Goal: Find specific page/section: Find specific page/section

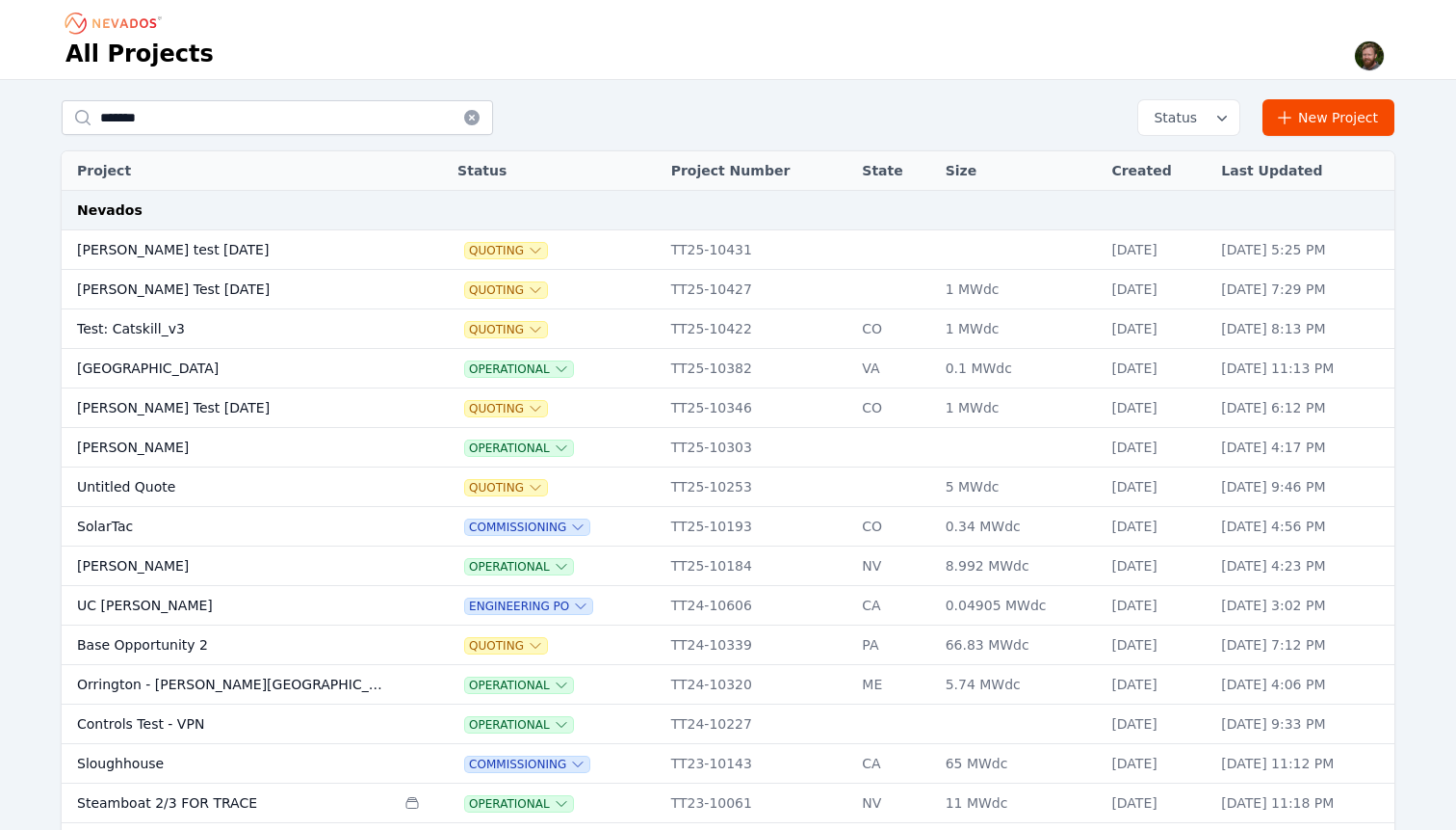
click at [147, 252] on td "[PERSON_NAME] test [DATE]" at bounding box center [229, 251] width 334 height 40
click at [1166, 60] on div "All Projects" at bounding box center [728, 55] width 1325 height 33
click at [98, 258] on td "[PERSON_NAME] test [DATE]" at bounding box center [229, 251] width 334 height 40
click at [131, 291] on td "[PERSON_NAME] Test [DATE]" at bounding box center [229, 290] width 334 height 40
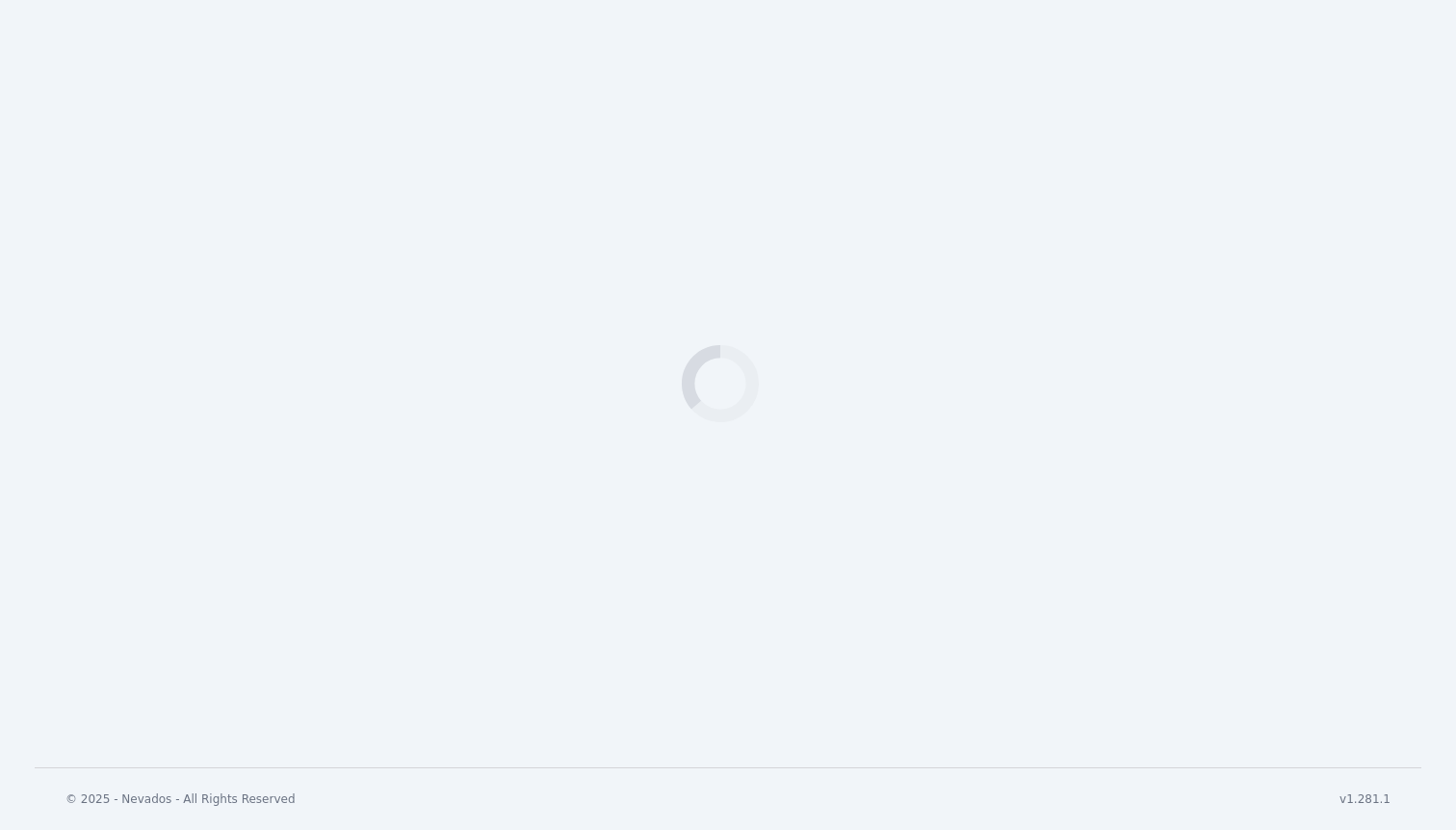
click at [131, 293] on div "Loading" at bounding box center [728, 384] width 1456 height 767
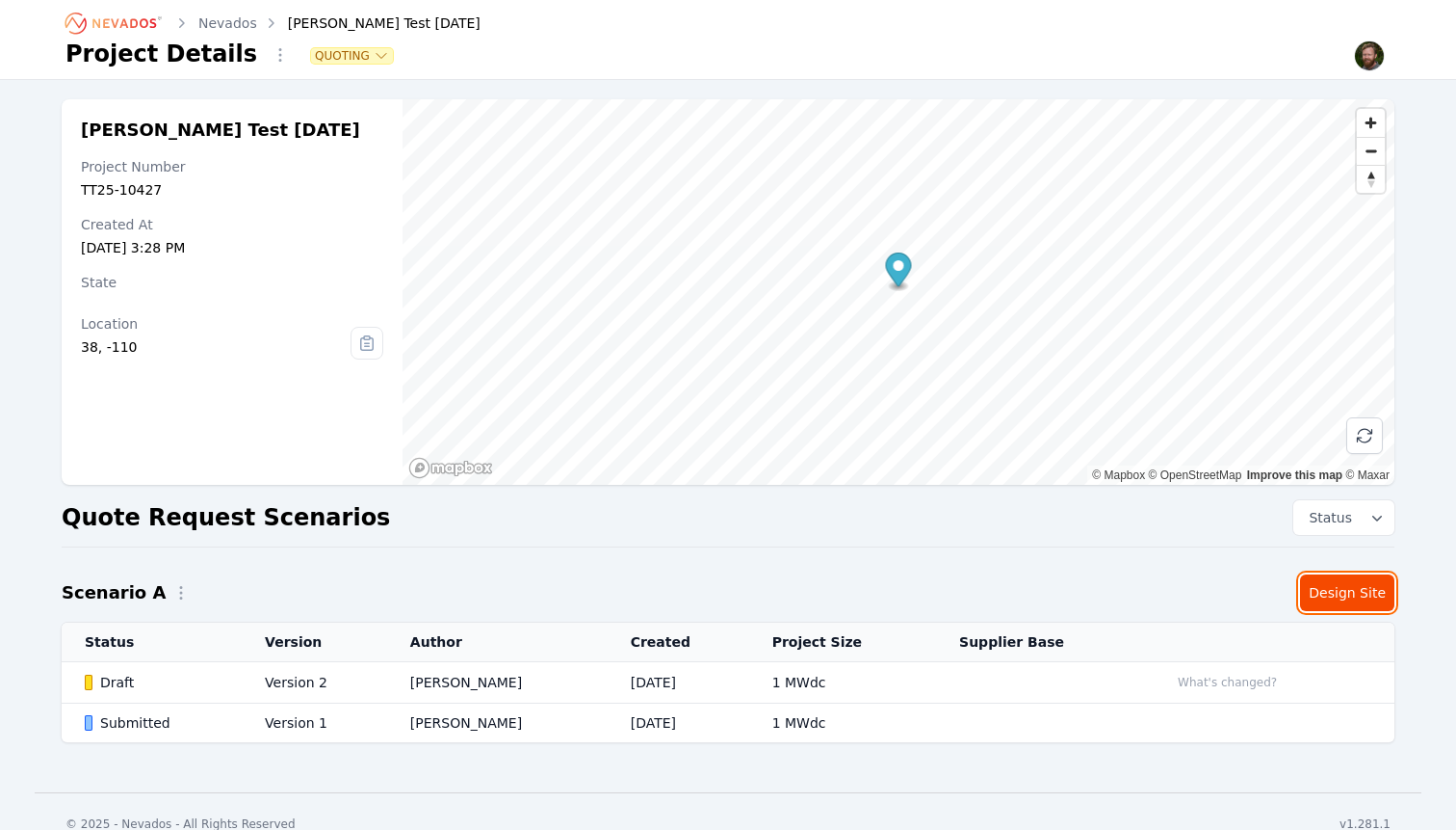
click at [1351, 589] on link "Design Site" at bounding box center [1347, 592] width 95 height 37
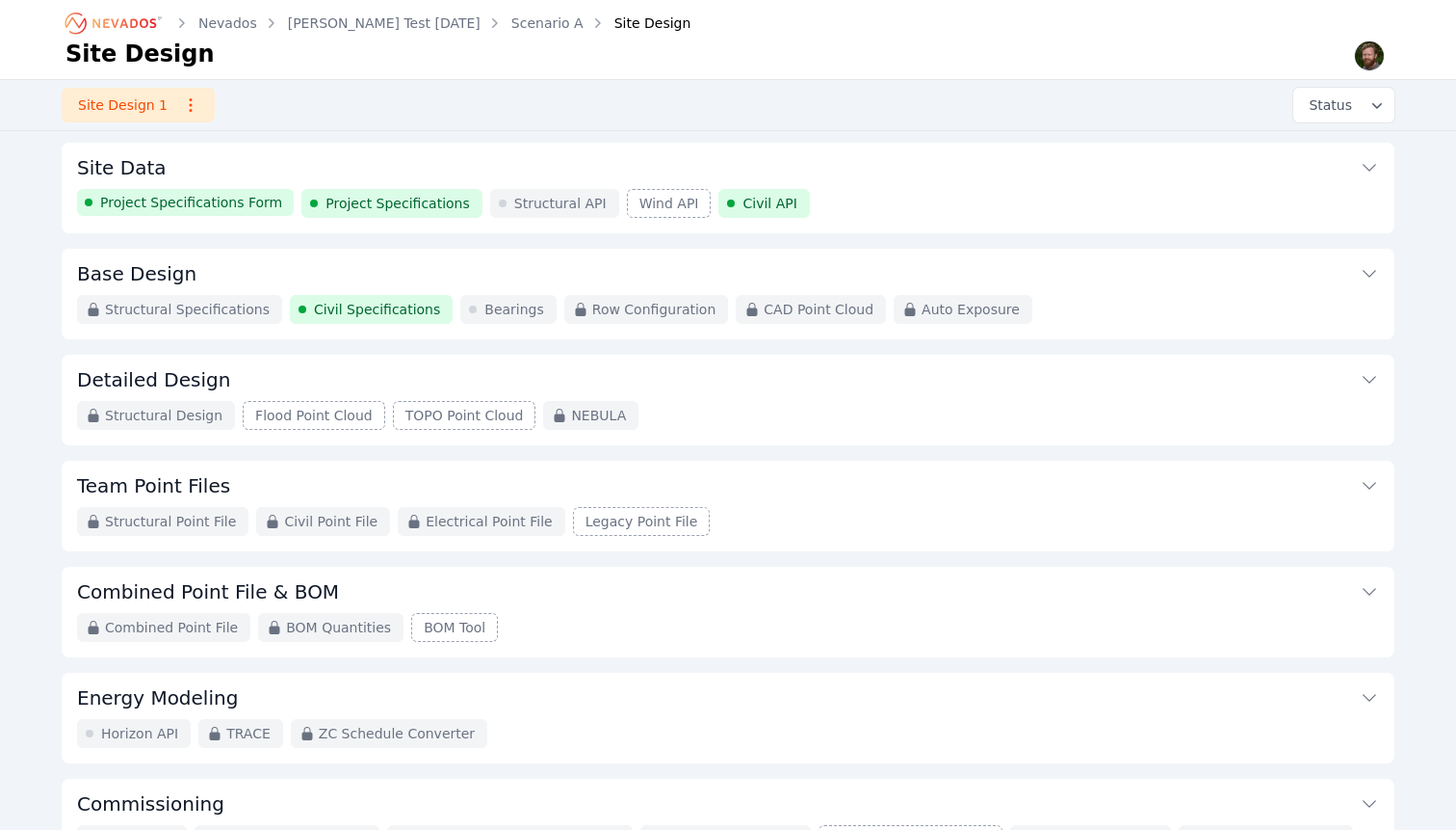
click at [367, 204] on span "Project Specifications" at bounding box center [397, 203] width 145 height 19
